Goal: Transaction & Acquisition: Book appointment/travel/reservation

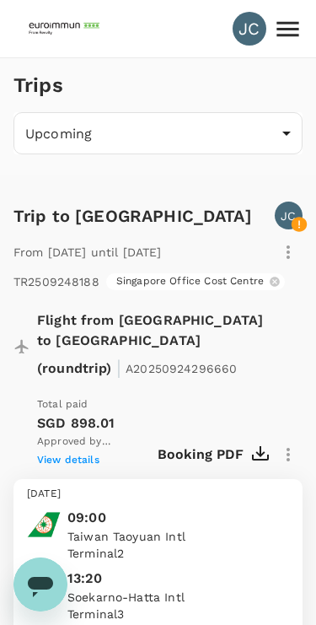
click at [256, 445] on icon "button" at bounding box center [261, 455] width 20 height 20
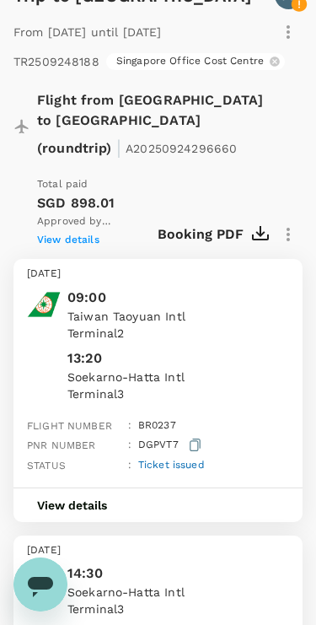
scroll to position [219, 0]
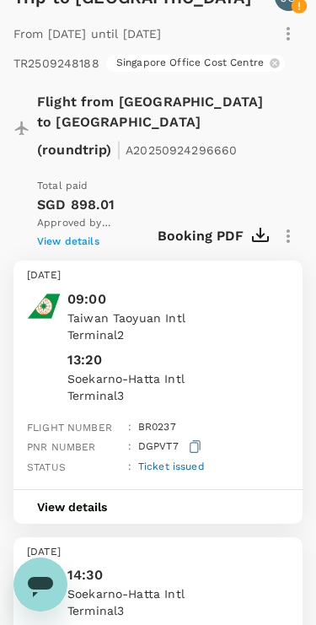
click at [161, 489] on div "View details" at bounding box center [158, 506] width 289 height 35
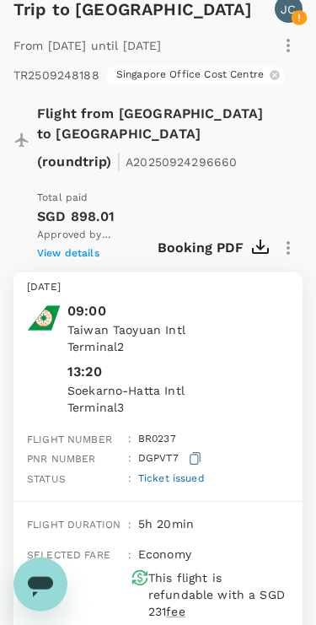
scroll to position [0, 0]
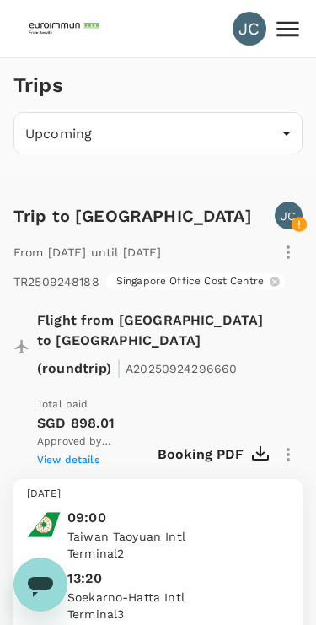
click at [251, 28] on div "JC" at bounding box center [250, 29] width 34 height 34
click at [290, 213] on p "JC" at bounding box center [288, 216] width 15 height 17
click at [217, 323] on p "Flight from [GEOGRAPHIC_DATA] to [GEOGRAPHIC_DATA] (roundtrip) | A20250924296660" at bounding box center [157, 346] width 241 height 71
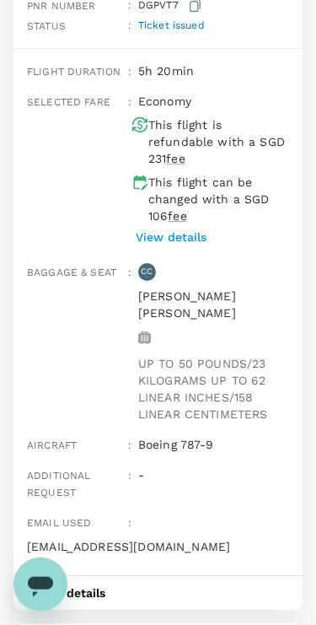
scroll to position [667, 0]
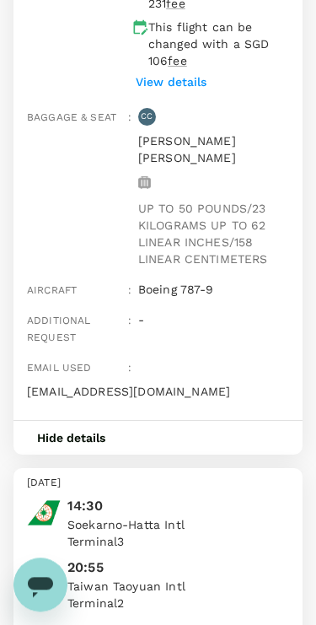
click at [92, 421] on button "Hide details" at bounding box center [72, 438] width 116 height 34
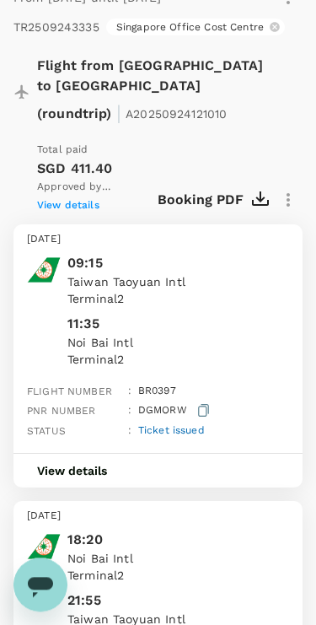
click at [74, 454] on button "View details" at bounding box center [72, 471] width 117 height 34
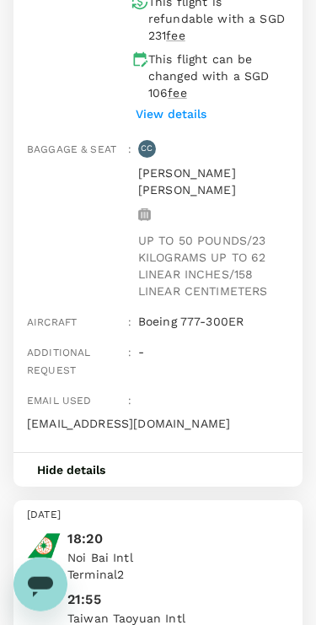
click at [61, 453] on button "Hide details" at bounding box center [72, 470] width 116 height 34
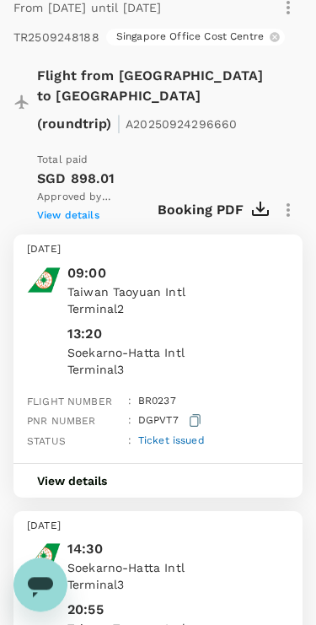
scroll to position [0, 0]
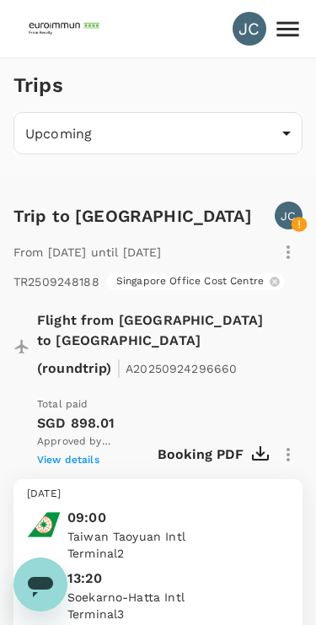
click at [243, 24] on div "JC" at bounding box center [250, 29] width 34 height 34
click at [287, 37] on icon at bounding box center [288, 29] width 30 height 30
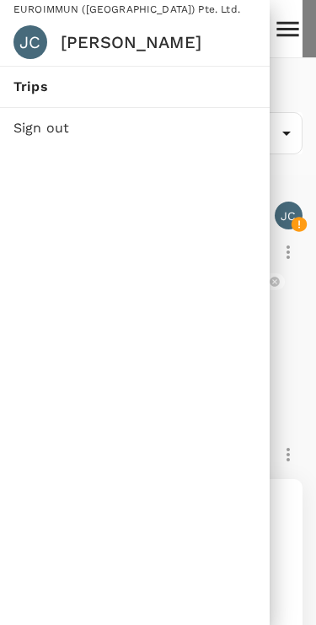
click at [289, 366] on div at bounding box center [158, 312] width 316 height 625
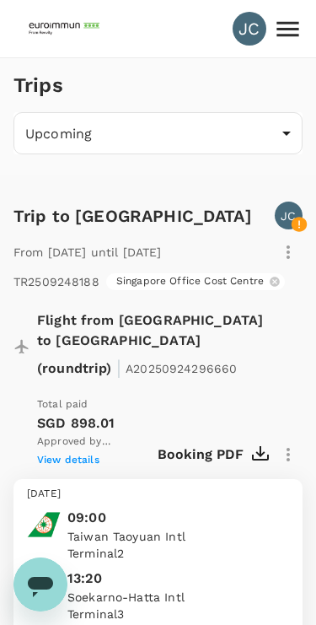
click at [53, 13] on img at bounding box center [66, 28] width 78 height 37
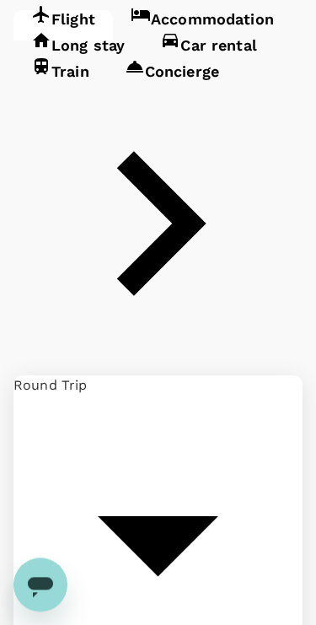
type input "Taiwan Taoyuan Intl (TPE)"
type input "Soekarno-Hatta Intl (CGK)"
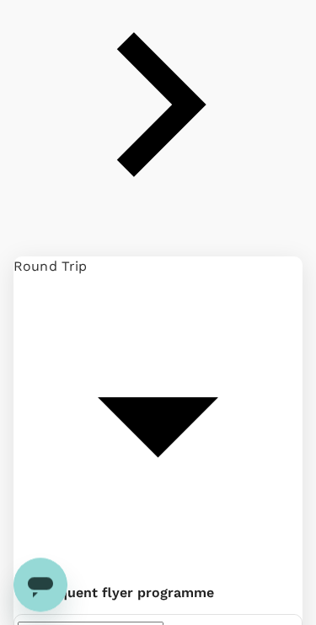
type input "Taiwan Taoyuan Intl (TPE)"
type input "Soekarno-Hatta Intl (CGK)"
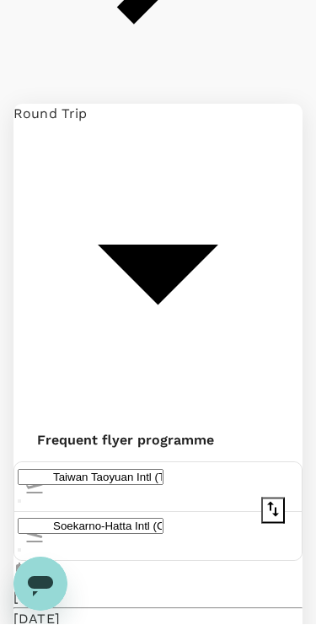
scroll to position [640, 0]
